Goal: Navigation & Orientation: Understand site structure

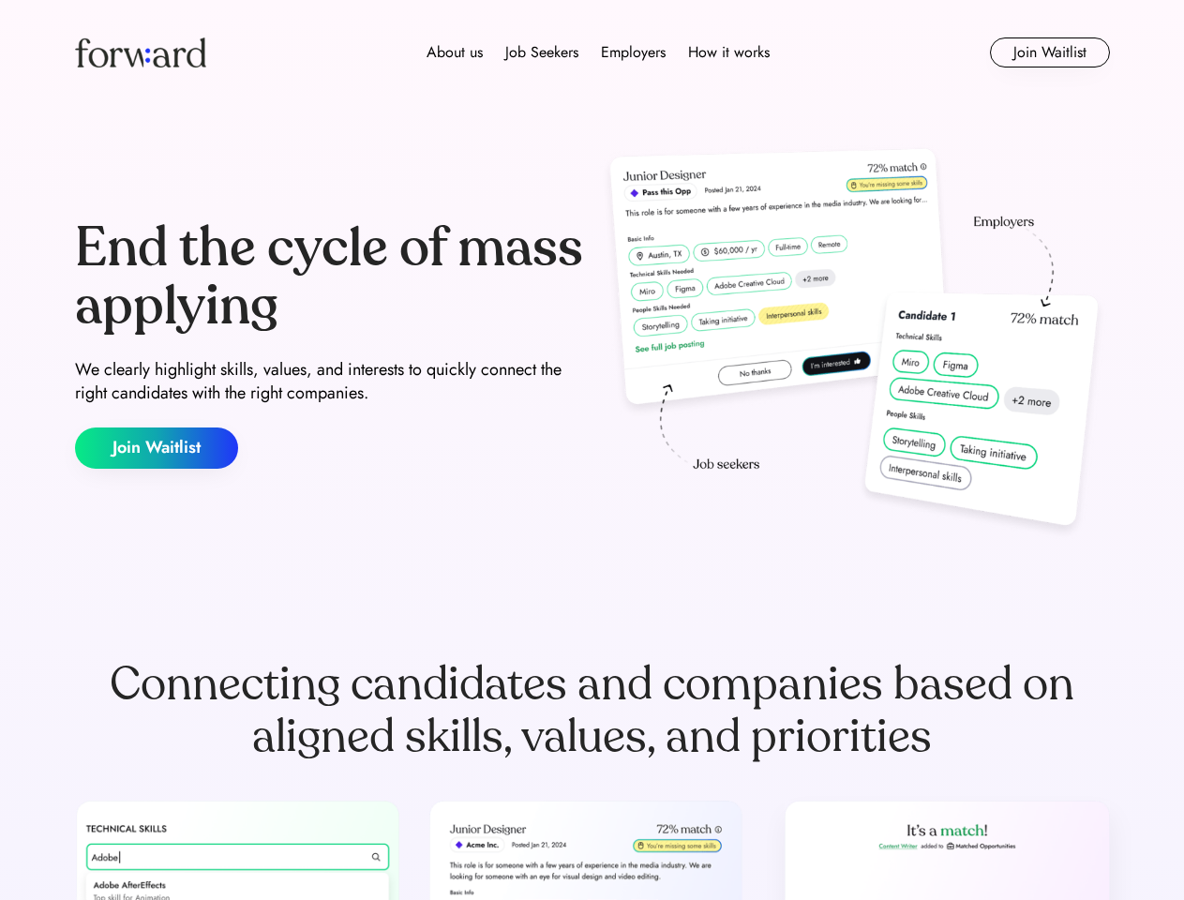
click at [592, 450] on div "End the cycle of mass applying We clearly highlight skills, values, and interes…" at bounding box center [592, 344] width 1035 height 403
click at [593, 53] on div "About us Job Seekers Employers How it works" at bounding box center [598, 52] width 739 height 23
click at [141, 53] on img at bounding box center [140, 53] width 131 height 30
click at [598, 53] on div "About us Job Seekers Employers How it works" at bounding box center [598, 52] width 739 height 23
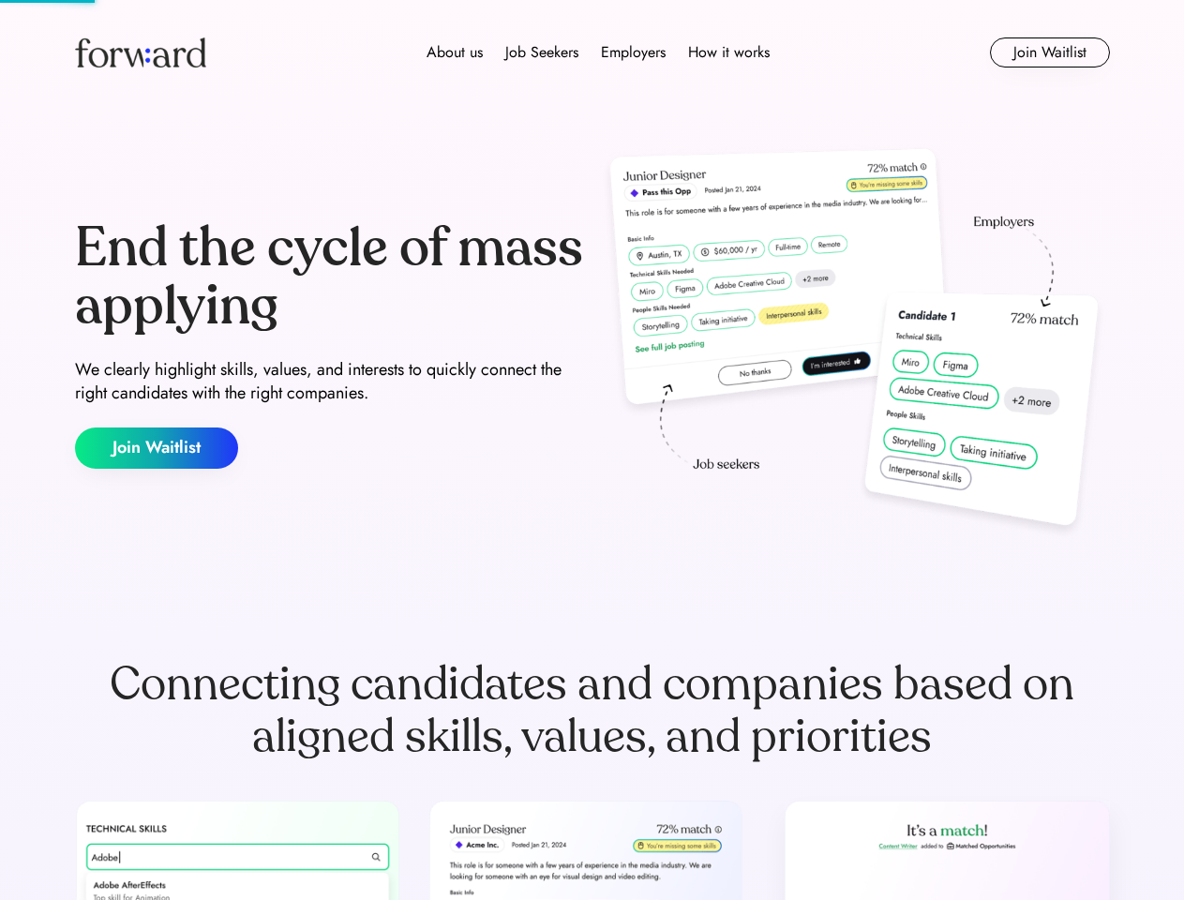
click at [455, 53] on div "About us" at bounding box center [455, 52] width 56 height 23
click at [542, 53] on div "Job Seekers" at bounding box center [541, 52] width 73 height 23
click at [633, 53] on div "Employers" at bounding box center [633, 52] width 65 height 23
click at [728, 53] on div "How it works" at bounding box center [729, 52] width 82 height 23
click at [1049, 53] on button "Join Waitlist" at bounding box center [1050, 53] width 120 height 30
